Goal: Browse casually

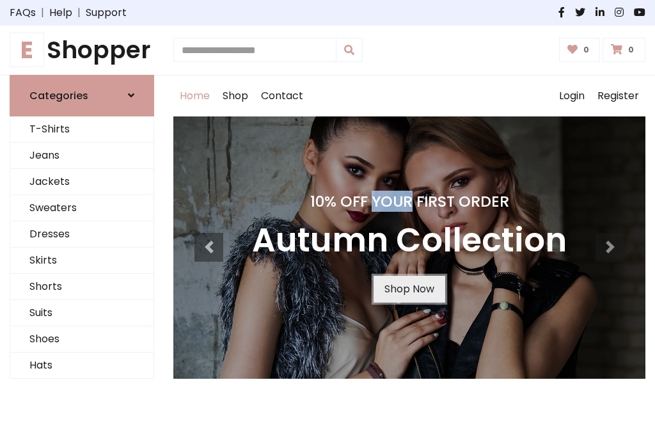
click at [409, 288] on link "Shop Now" at bounding box center [409, 289] width 72 height 27
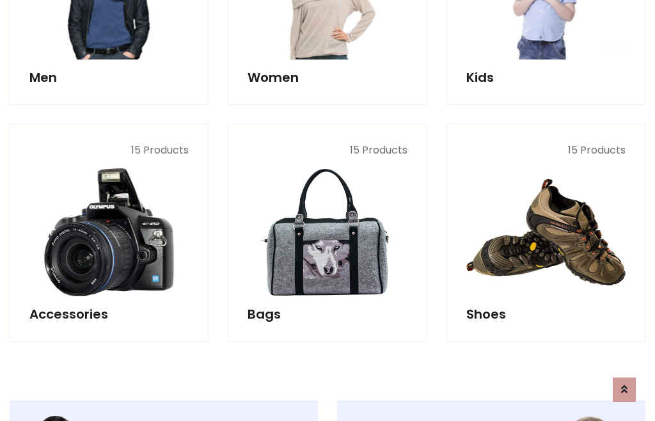
scroll to position [1275, 0]
